Goal: Information Seeking & Learning: Understand process/instructions

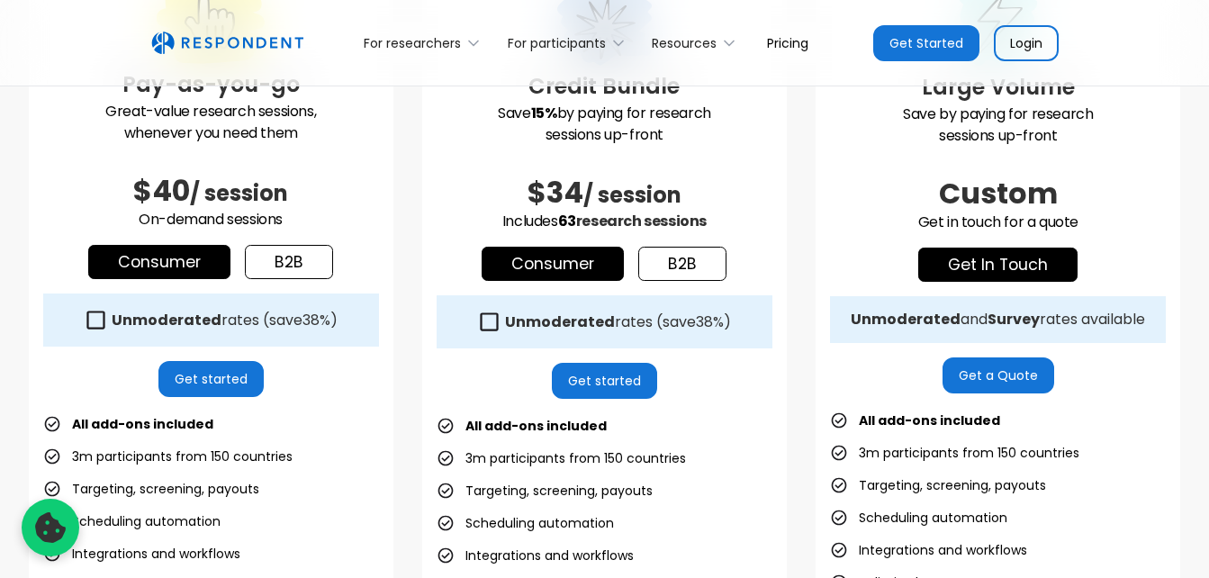
scroll to position [648, 0]
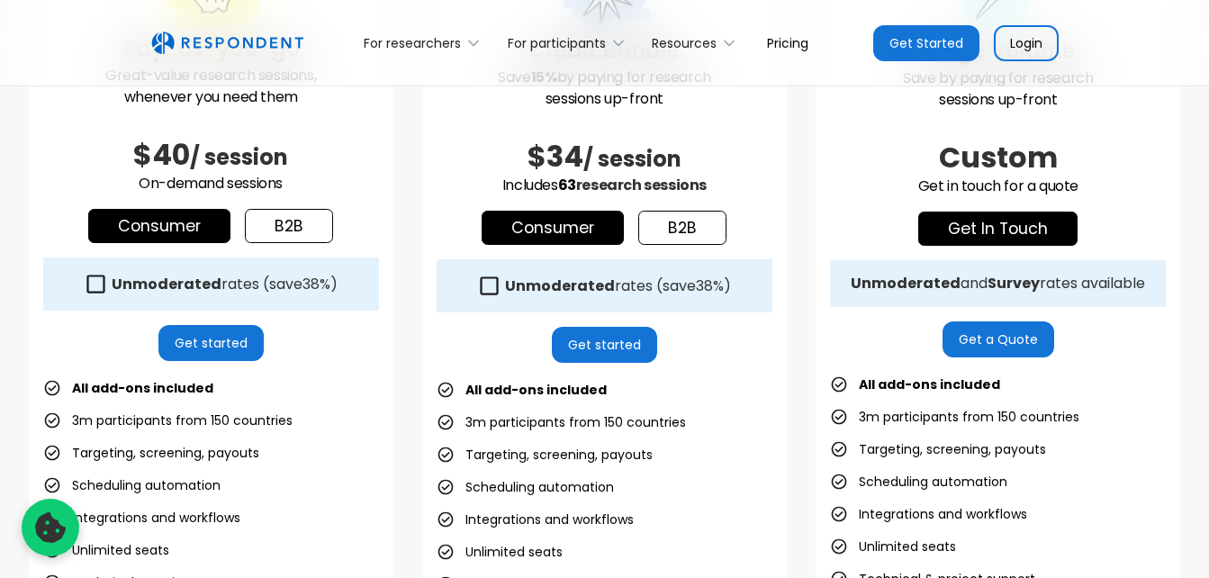
click at [310, 228] on link "b2b" at bounding box center [289, 226] width 88 height 34
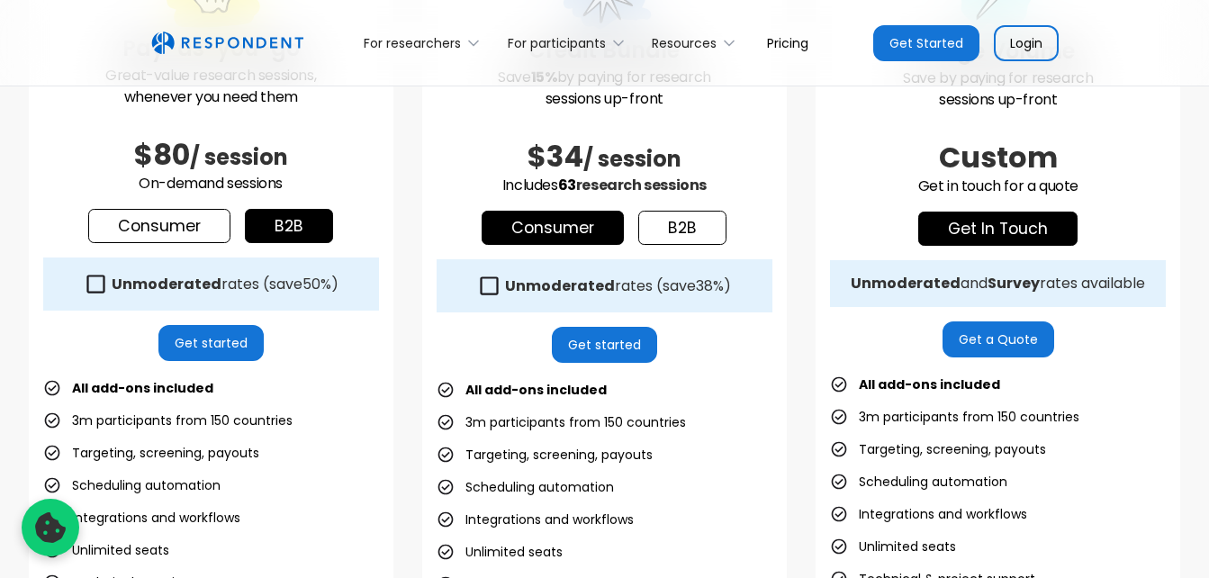
click at [198, 230] on link "Consumer" at bounding box center [159, 226] width 142 height 34
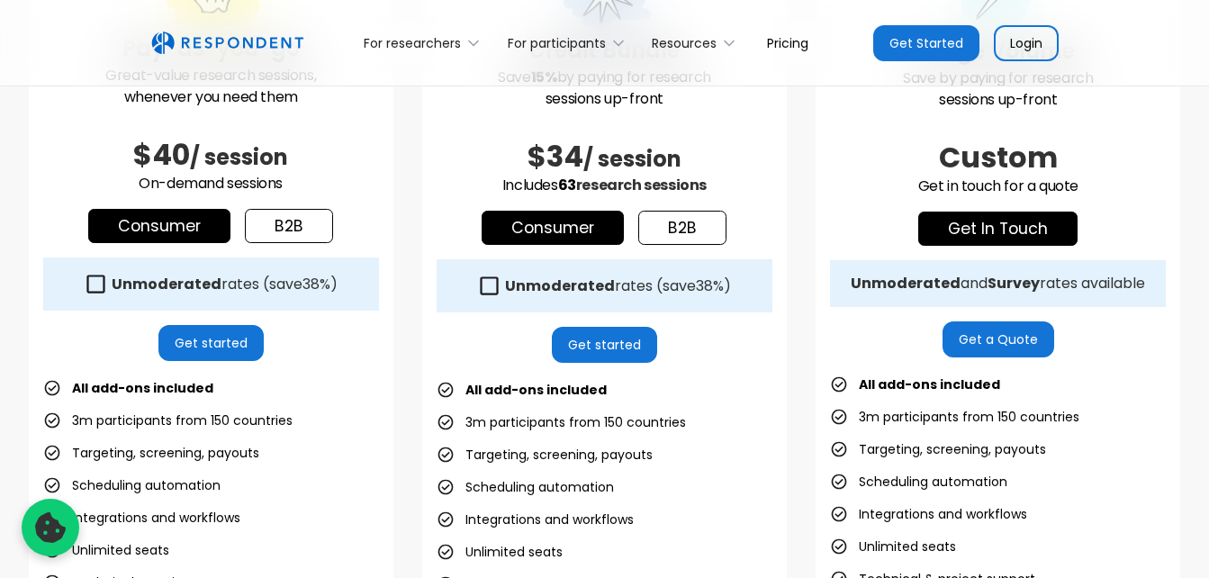
click at [292, 228] on link "b2b" at bounding box center [289, 226] width 88 height 34
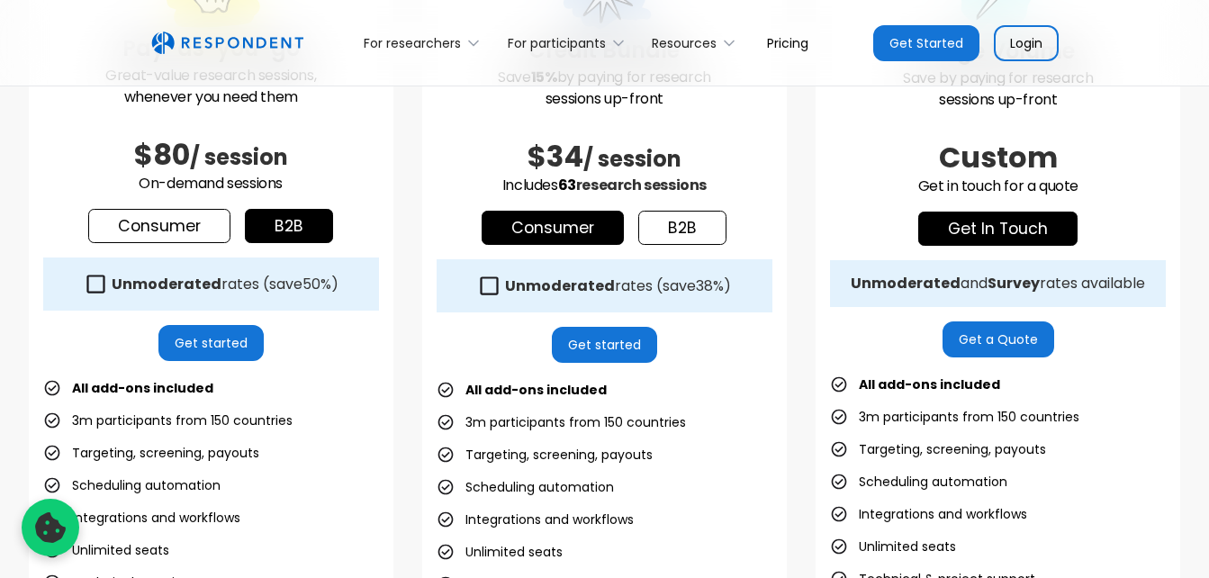
click at [197, 217] on link "Consumer" at bounding box center [159, 226] width 142 height 34
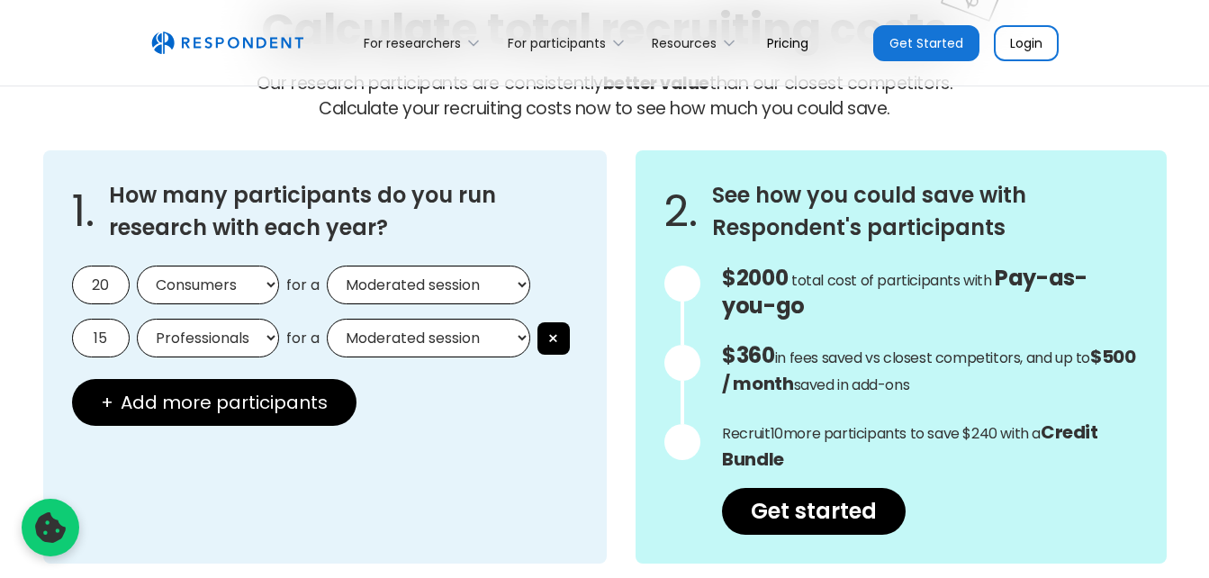
scroll to position [1585, 0]
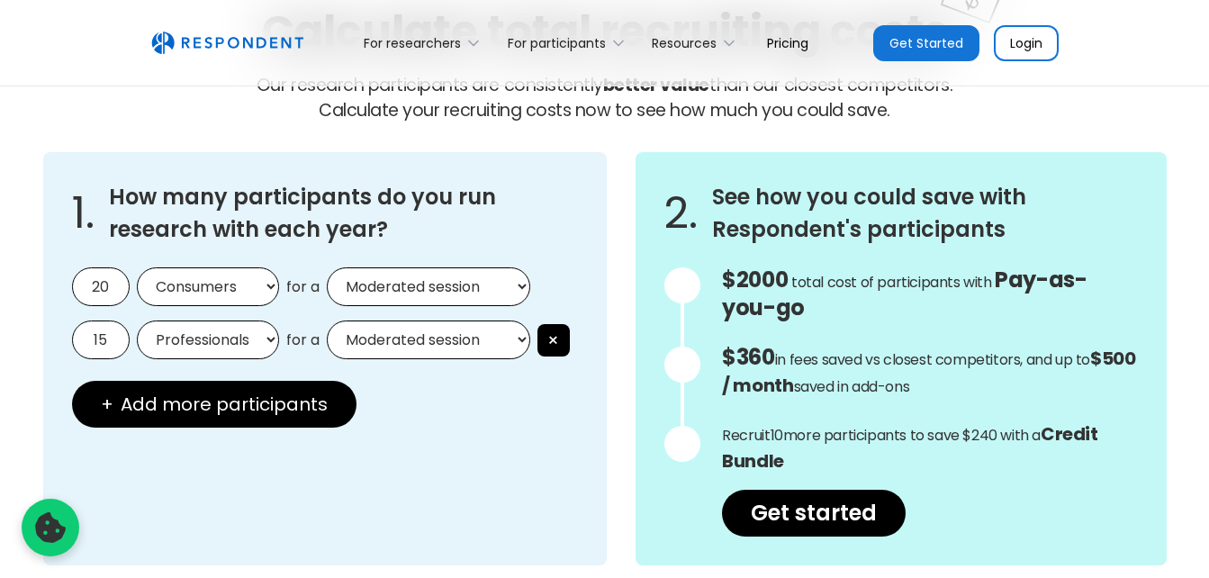
click at [184, 292] on select "Consumers Professionals" at bounding box center [208, 286] width 142 height 39
click at [361, 276] on select "Moderated session Unmoderated session" at bounding box center [429, 286] width 204 height 39
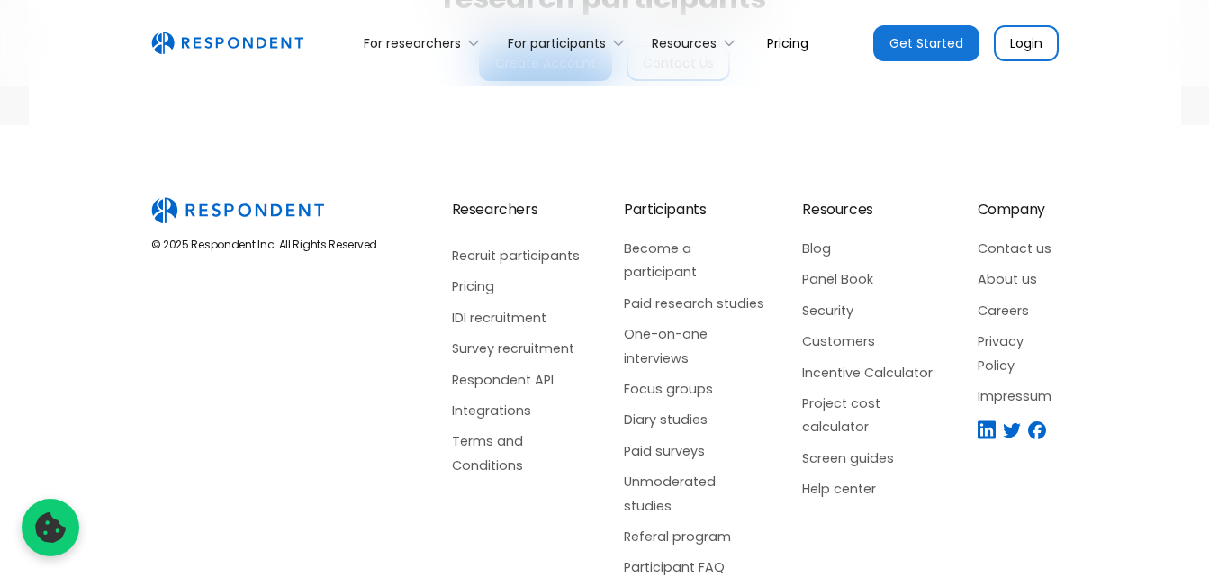
scroll to position [4550, 0]
